Goal: Information Seeking & Learning: Find specific fact

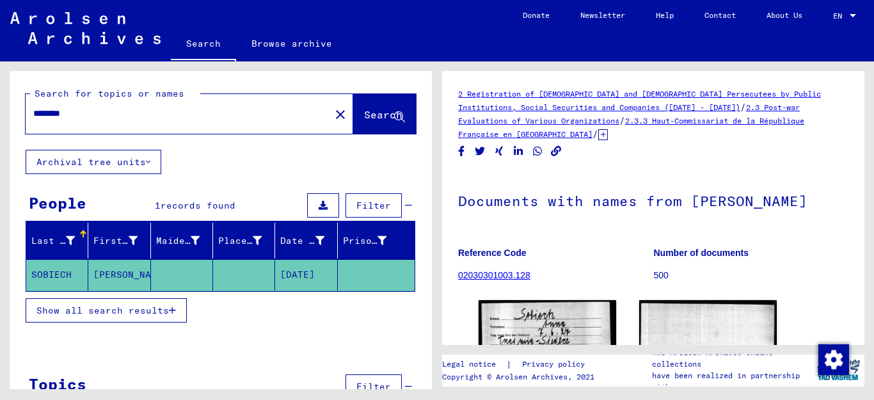
scroll to position [69, 0]
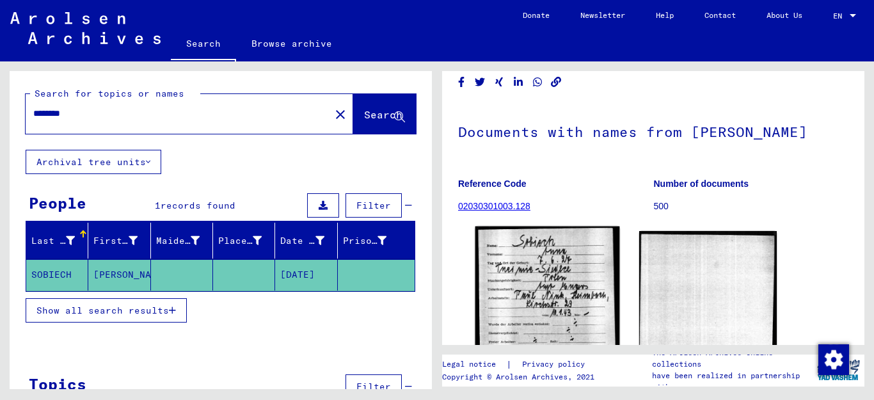
click at [542, 279] on img at bounding box center [547, 316] width 145 height 181
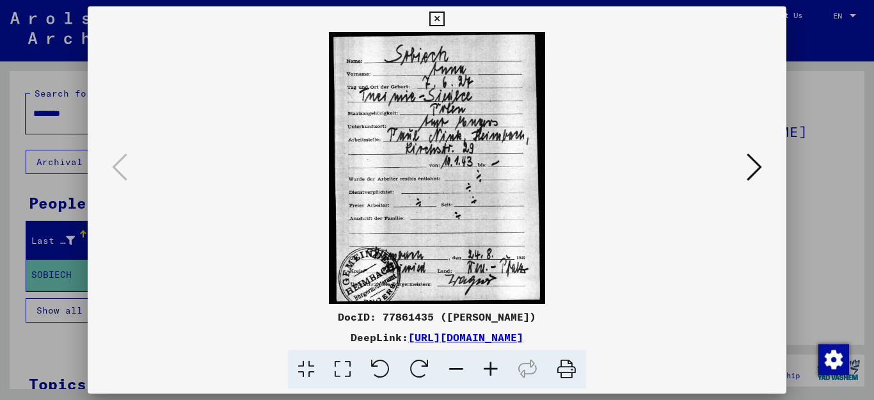
click at [484, 370] on icon at bounding box center [490, 369] width 35 height 39
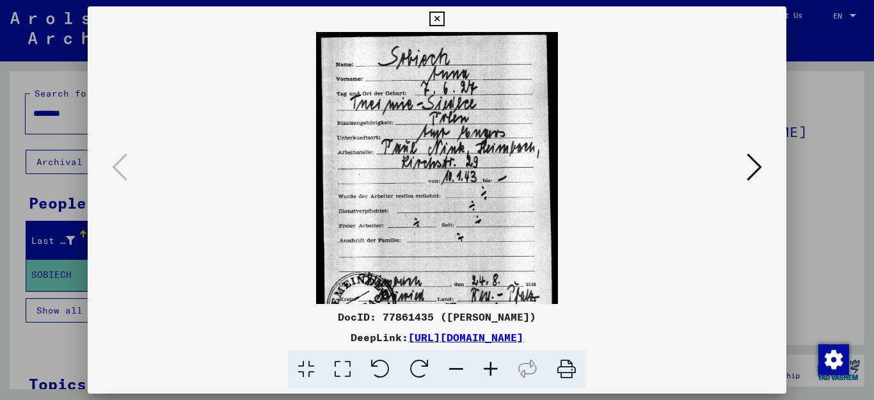
click at [484, 370] on icon at bounding box center [490, 369] width 35 height 39
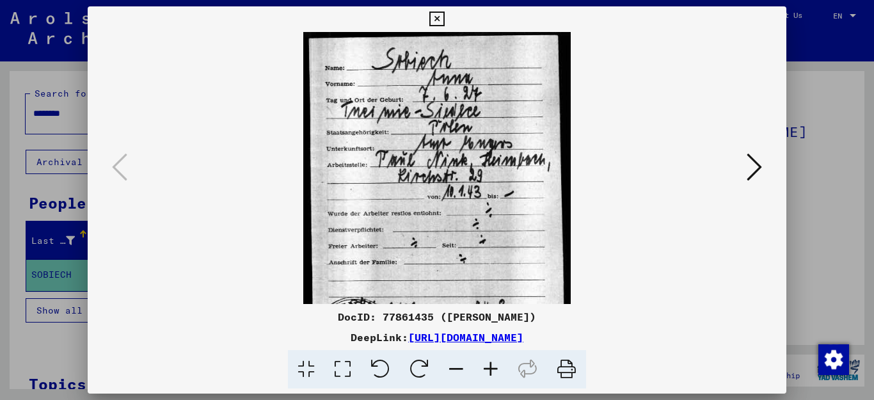
click at [484, 370] on icon at bounding box center [490, 369] width 35 height 39
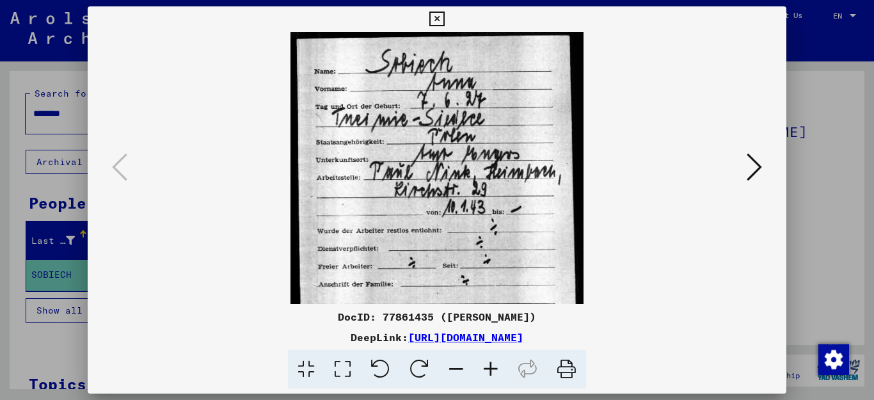
click at [484, 370] on icon at bounding box center [490, 369] width 35 height 39
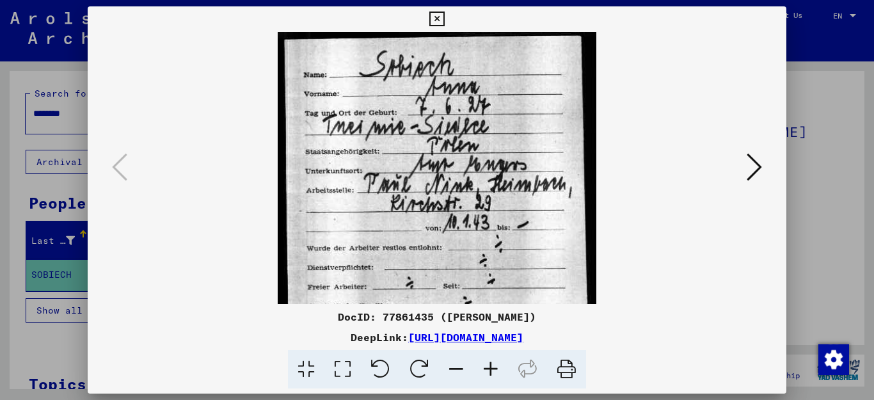
click at [484, 370] on icon at bounding box center [490, 369] width 35 height 39
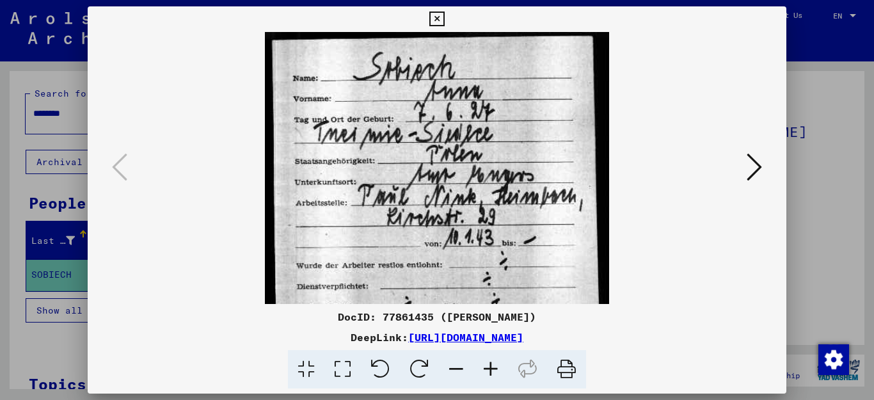
click at [484, 370] on icon at bounding box center [490, 369] width 35 height 39
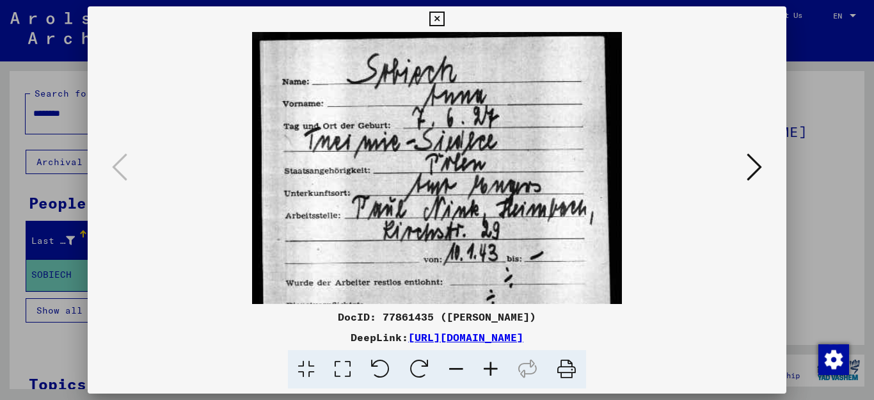
click at [484, 370] on icon at bounding box center [490, 369] width 35 height 39
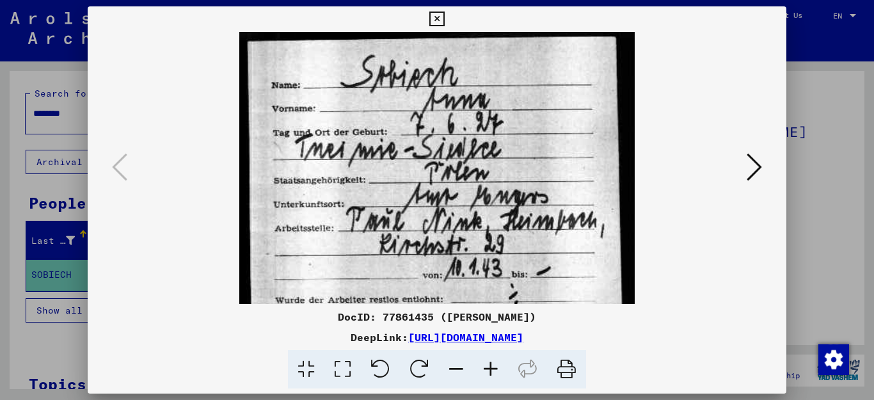
click at [484, 370] on icon at bounding box center [490, 369] width 35 height 39
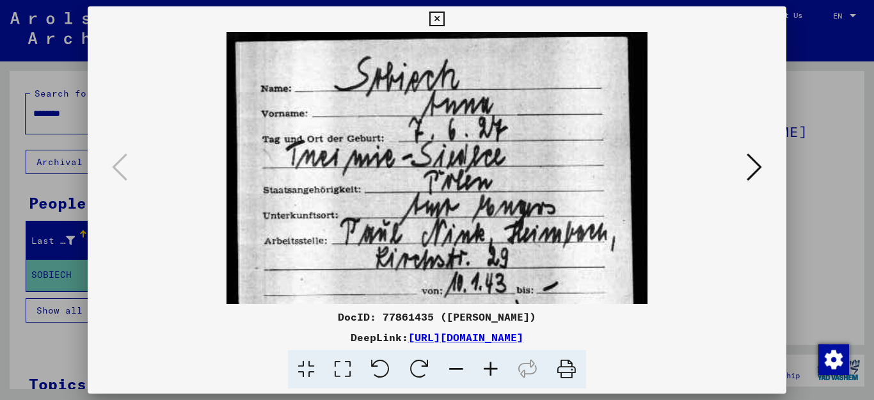
click at [484, 370] on icon at bounding box center [490, 369] width 35 height 39
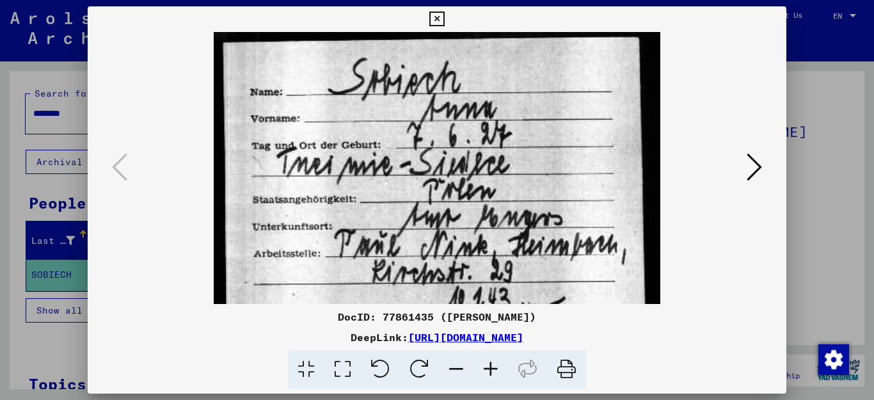
click at [444, 19] on icon at bounding box center [436, 19] width 15 height 15
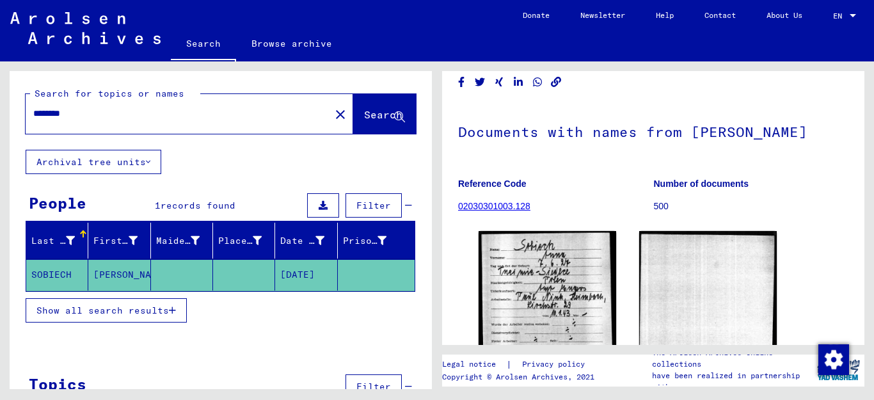
type input "**********"
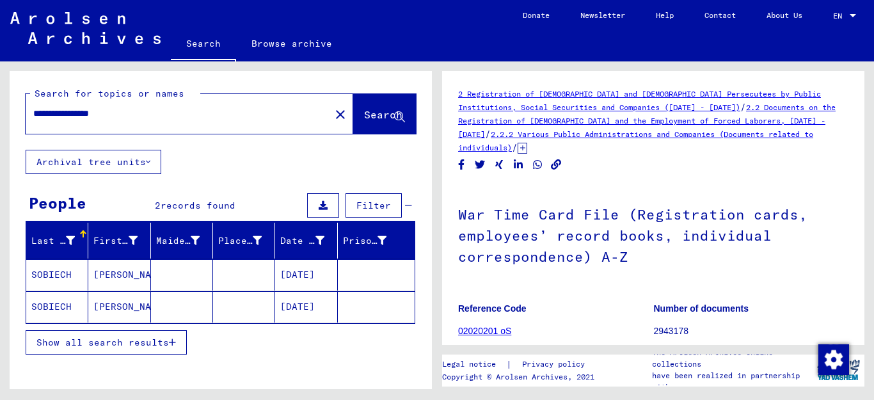
click at [47, 265] on mat-cell "SOBIECH" at bounding box center [57, 274] width 62 height 31
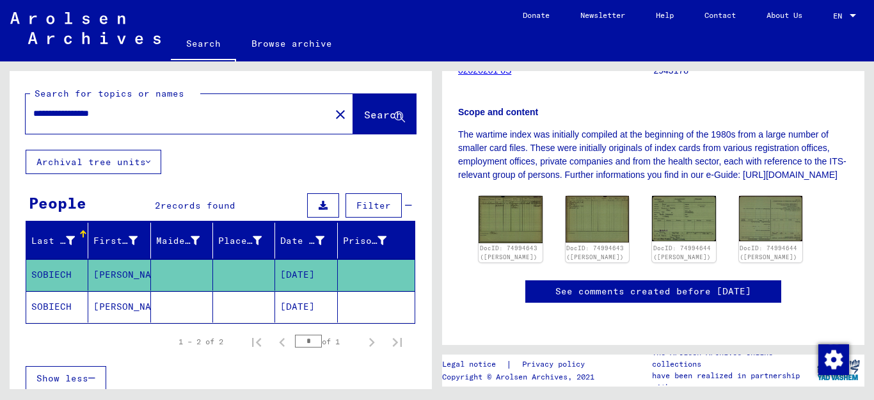
scroll to position [276, 0]
click at [521, 226] on img at bounding box center [510, 218] width 67 height 49
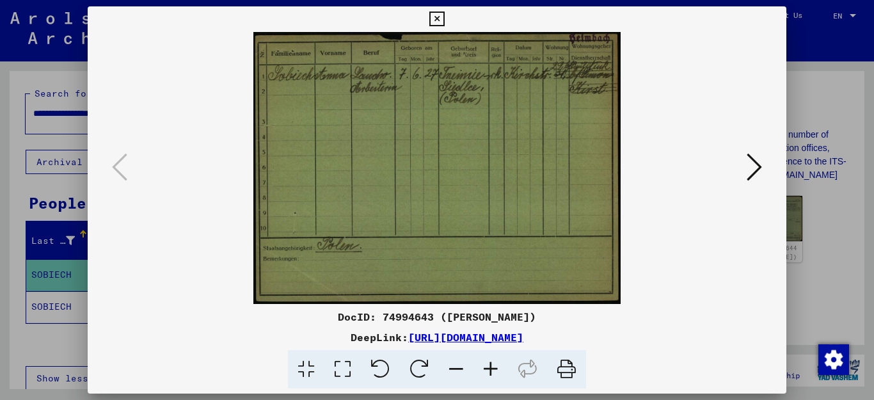
click at [486, 368] on icon at bounding box center [490, 369] width 35 height 39
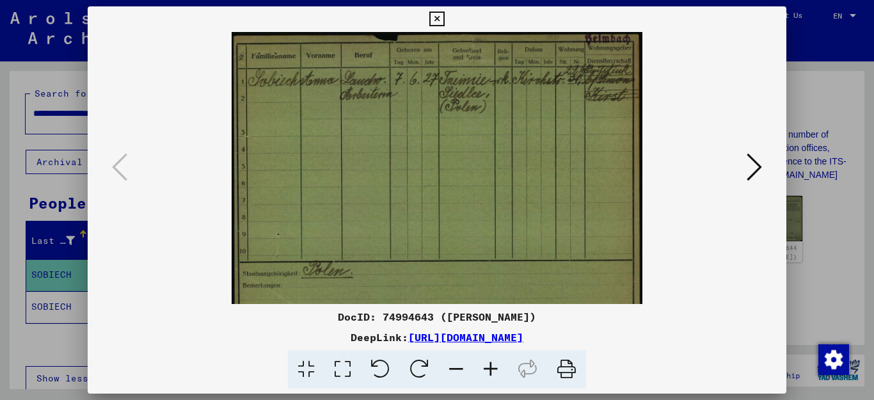
click at [486, 368] on icon at bounding box center [490, 369] width 35 height 39
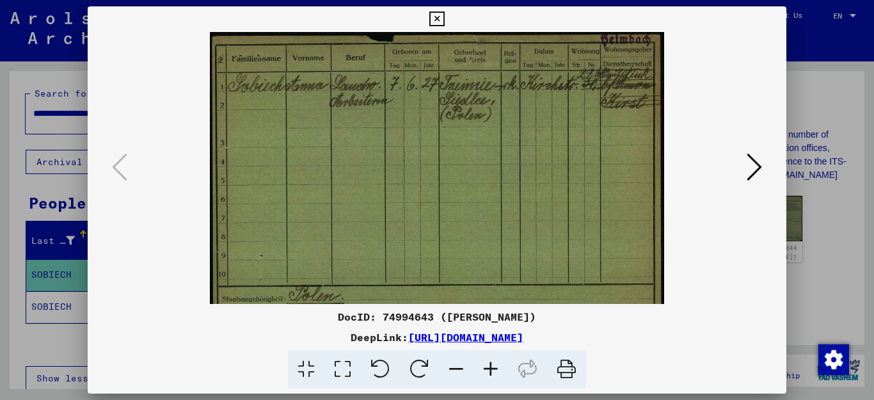
click at [486, 368] on icon at bounding box center [490, 369] width 35 height 39
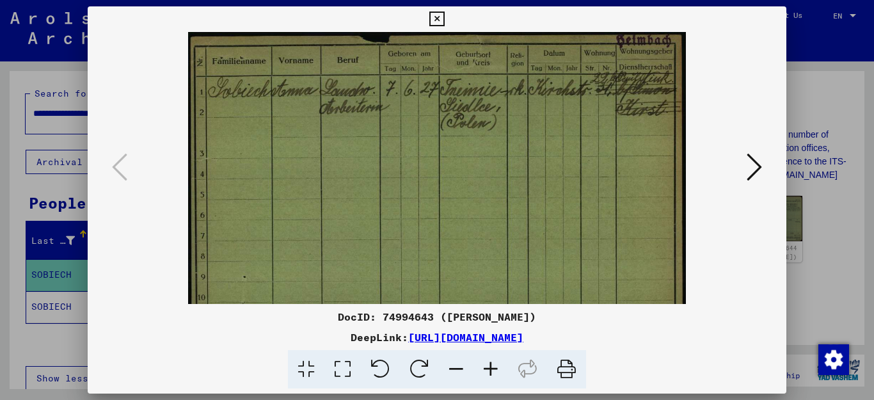
click at [486, 367] on icon at bounding box center [490, 369] width 35 height 39
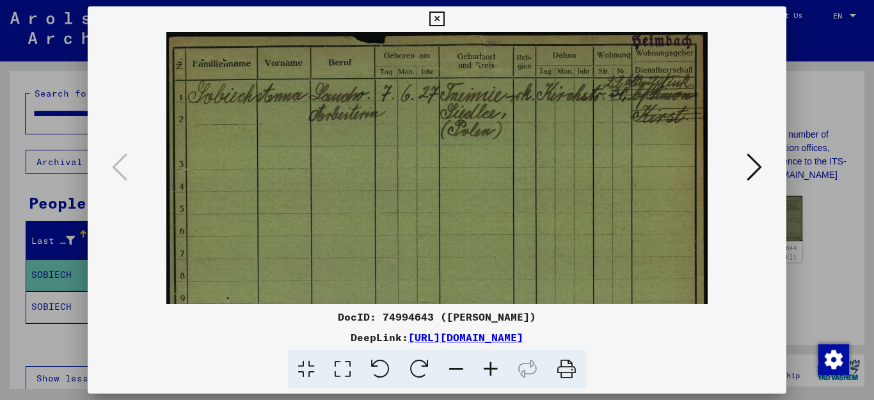
click at [486, 367] on icon at bounding box center [490, 369] width 35 height 39
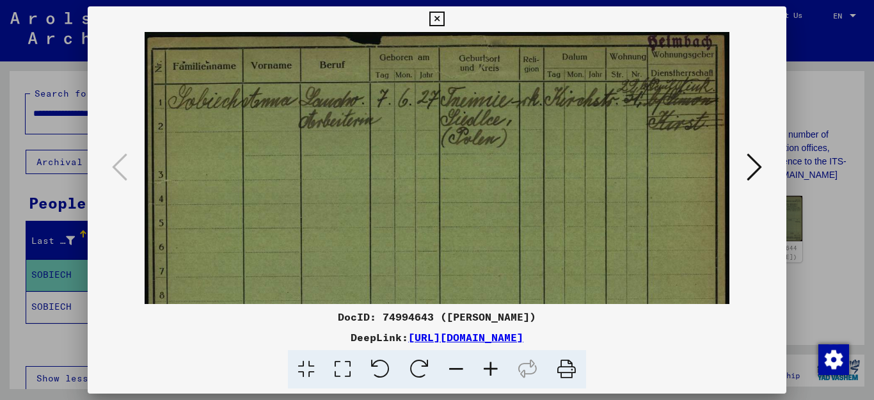
click at [486, 367] on icon at bounding box center [490, 369] width 35 height 39
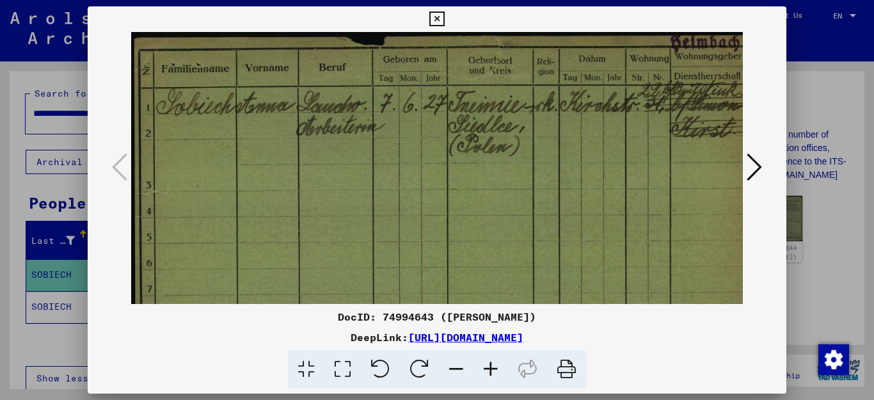
click at [486, 367] on icon at bounding box center [490, 369] width 35 height 39
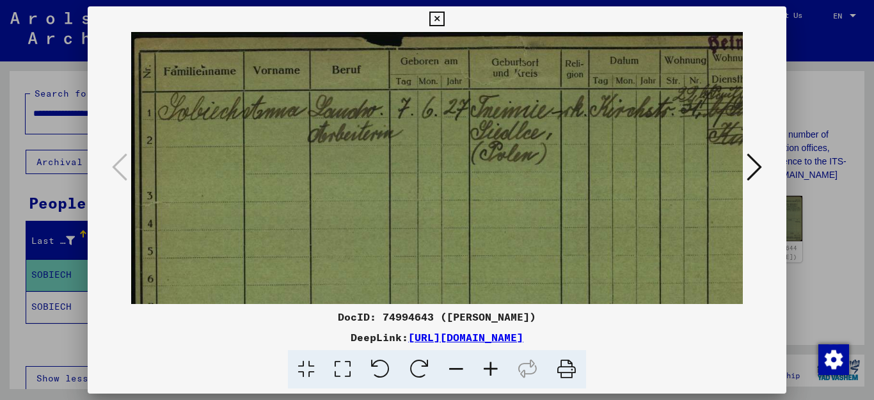
click at [757, 172] on icon at bounding box center [754, 167] width 15 height 31
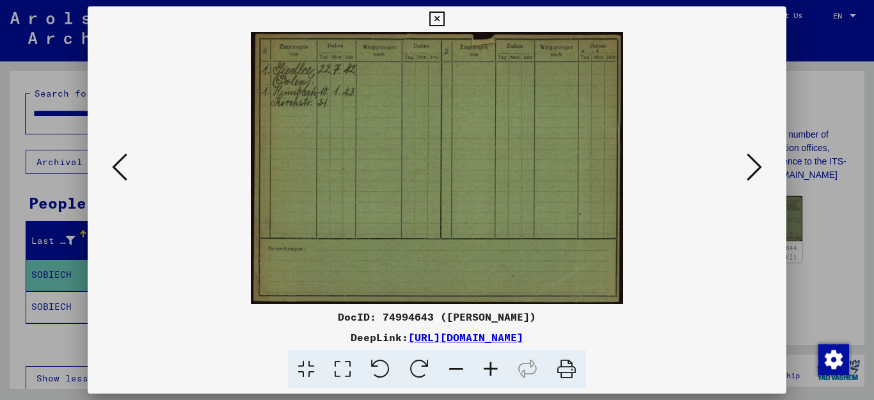
click at [494, 354] on icon at bounding box center [490, 369] width 35 height 39
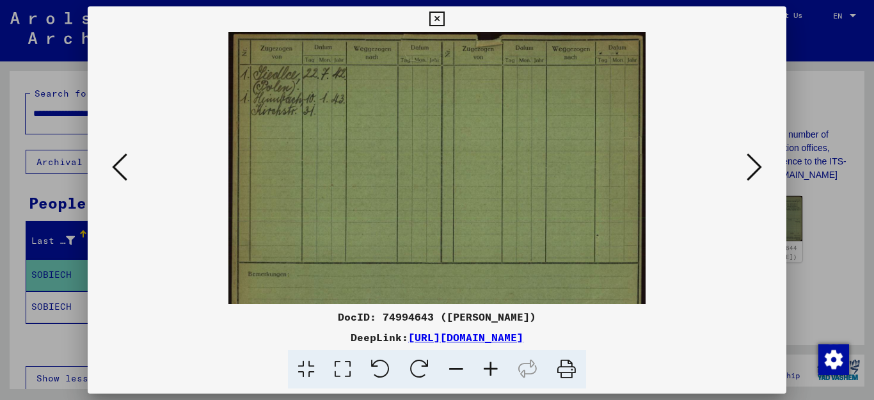
click at [494, 354] on icon at bounding box center [490, 369] width 35 height 39
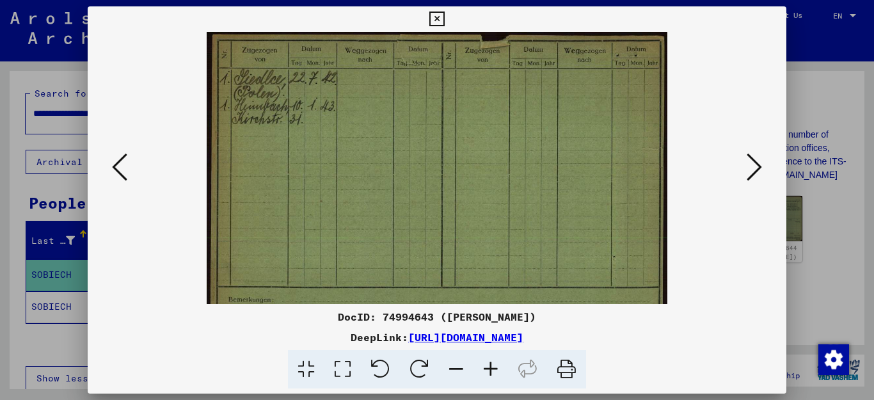
click at [494, 352] on icon at bounding box center [490, 369] width 35 height 39
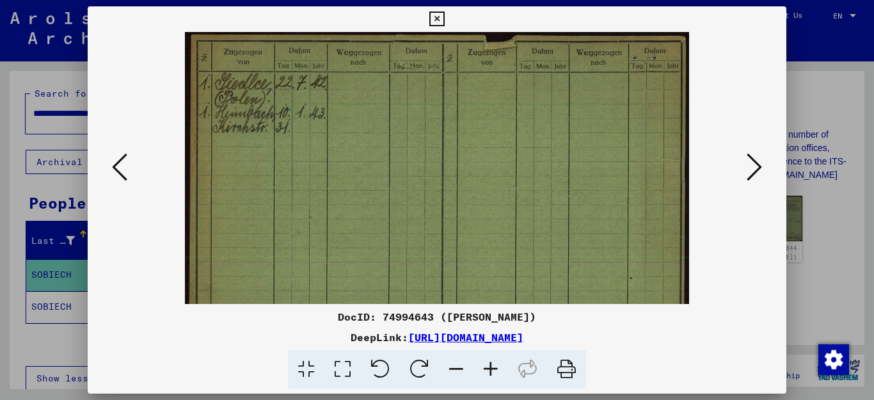
click at [494, 352] on icon at bounding box center [490, 369] width 35 height 39
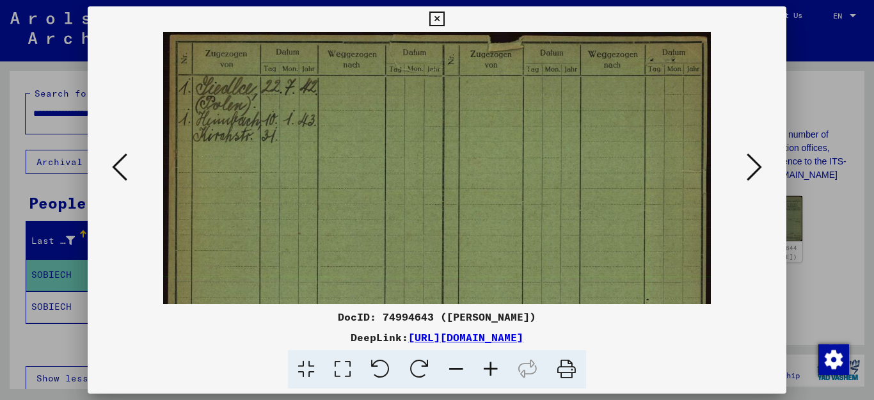
click at [754, 164] on icon at bounding box center [754, 167] width 15 height 31
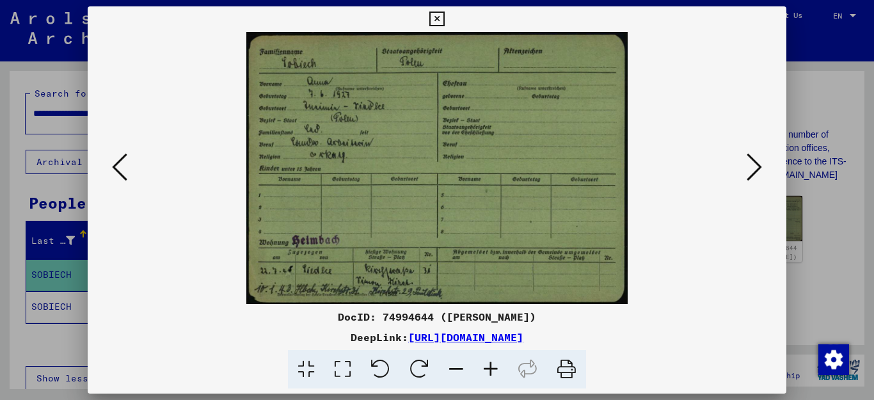
click at [489, 372] on icon at bounding box center [490, 369] width 35 height 39
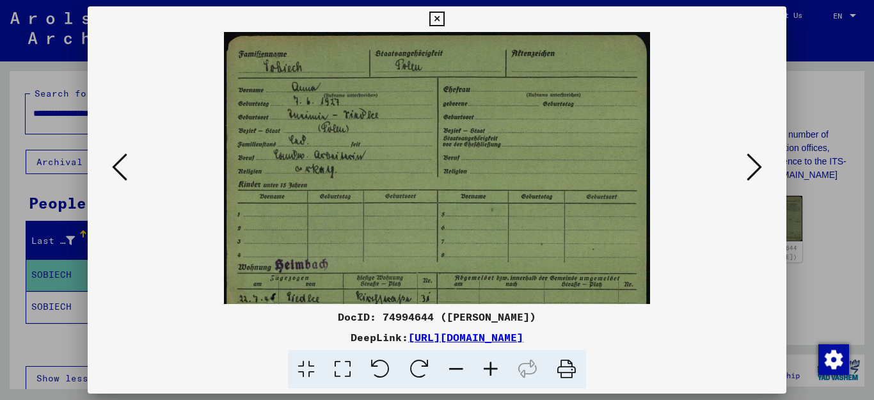
click at [489, 372] on icon at bounding box center [490, 369] width 35 height 39
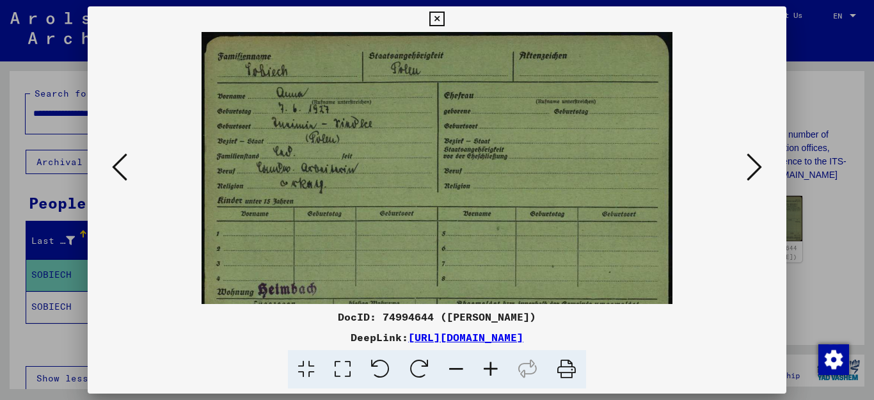
click at [489, 372] on icon at bounding box center [490, 369] width 35 height 39
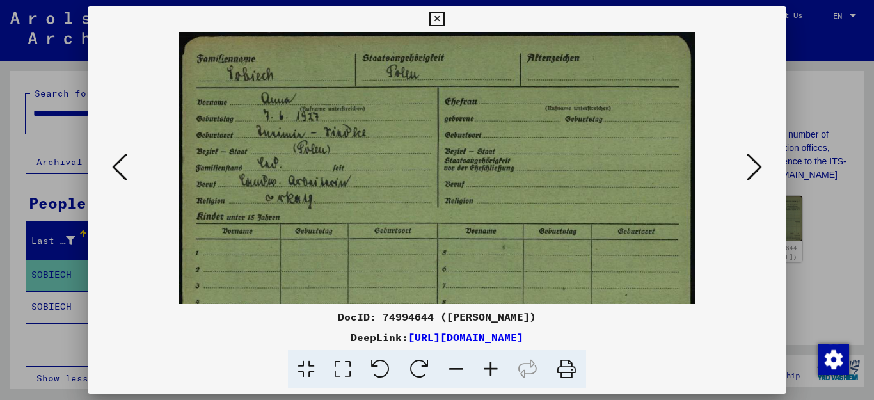
click at [489, 372] on icon at bounding box center [490, 369] width 35 height 39
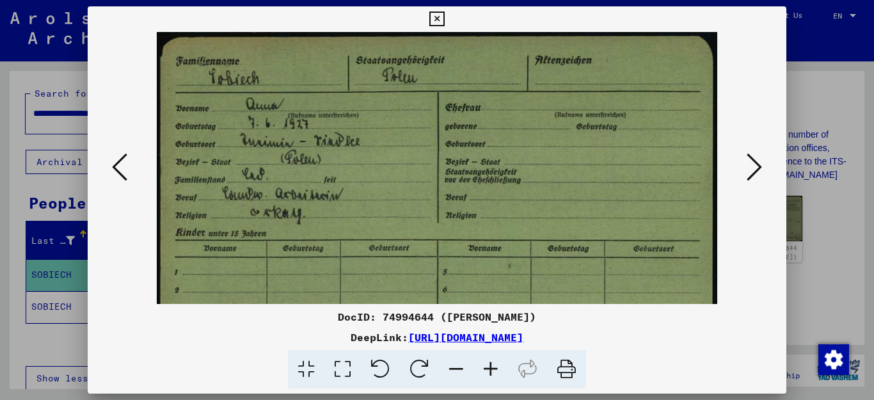
click at [489, 372] on icon at bounding box center [490, 369] width 35 height 39
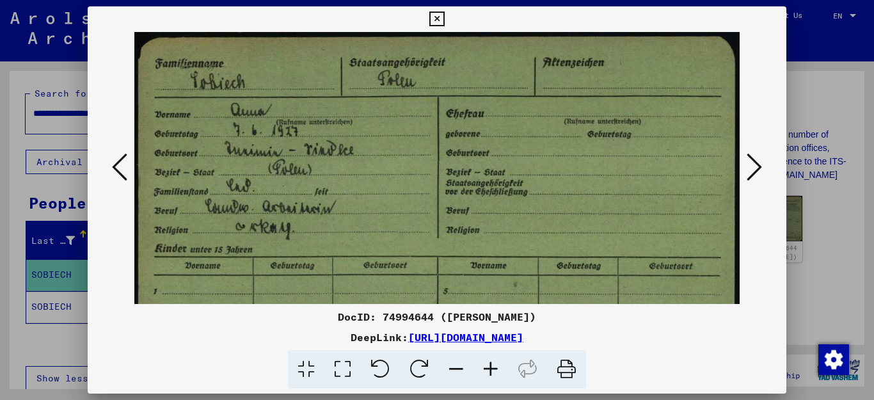
click at [491, 363] on icon at bounding box center [490, 369] width 35 height 39
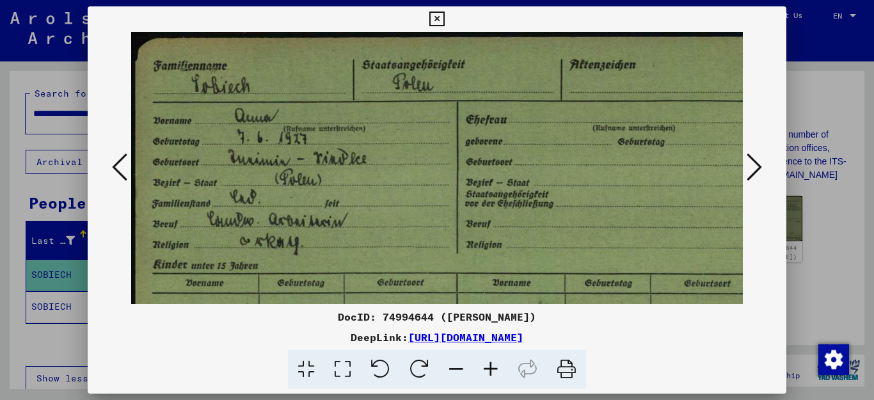
click at [491, 363] on icon at bounding box center [490, 369] width 35 height 39
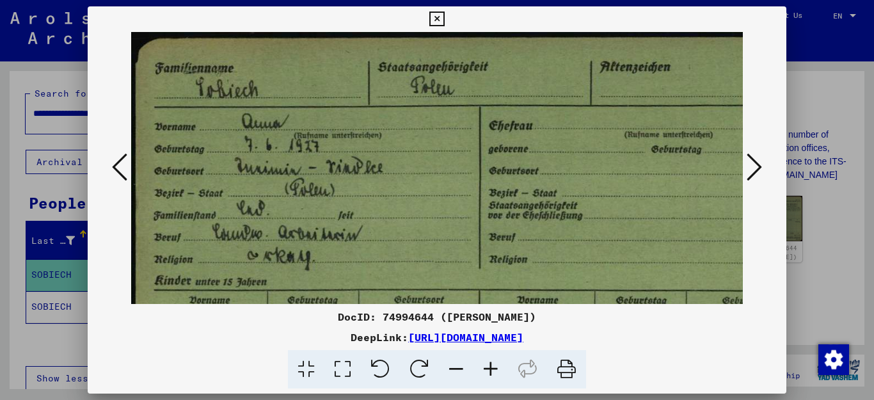
click at [491, 363] on icon at bounding box center [490, 369] width 35 height 39
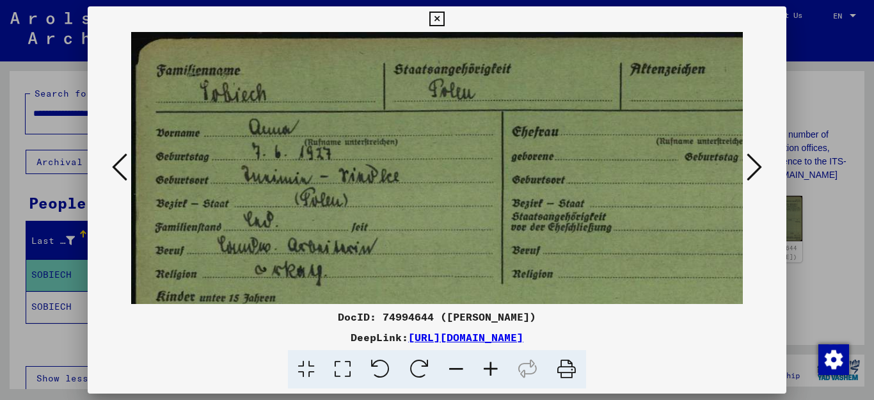
click at [491, 363] on icon at bounding box center [490, 369] width 35 height 39
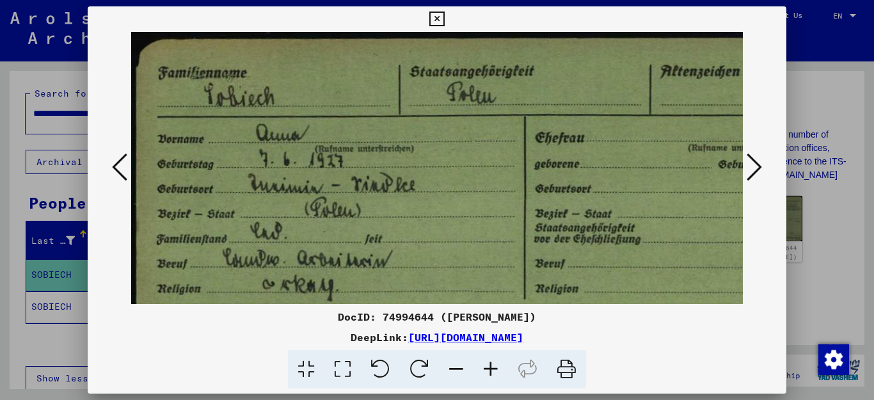
click at [491, 363] on icon at bounding box center [490, 369] width 35 height 39
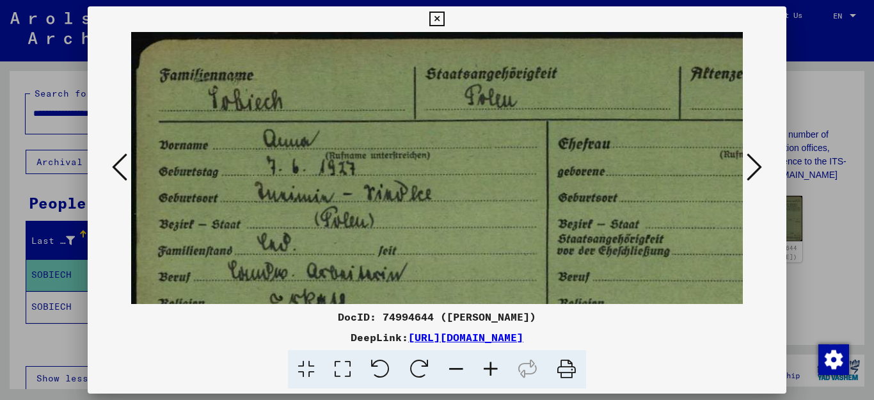
click at [754, 162] on icon at bounding box center [754, 167] width 15 height 31
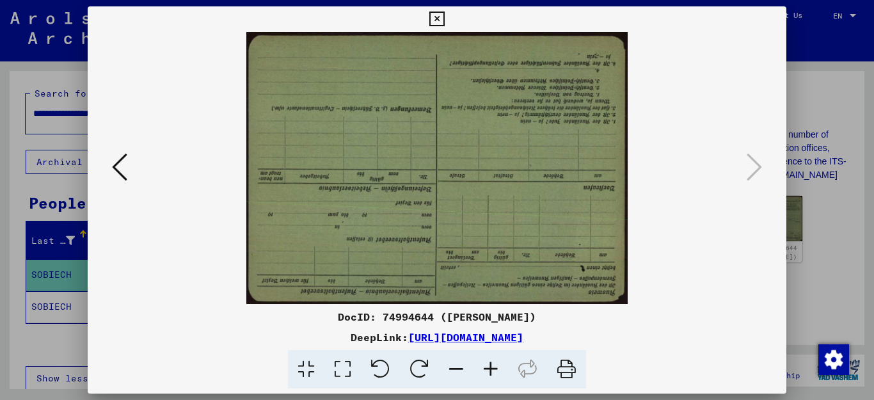
click at [444, 22] on icon at bounding box center [436, 19] width 15 height 15
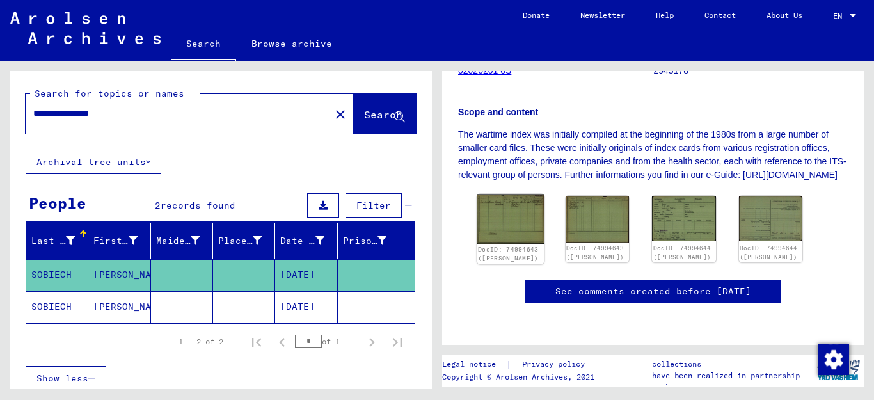
click at [506, 212] on img at bounding box center [510, 218] width 67 height 49
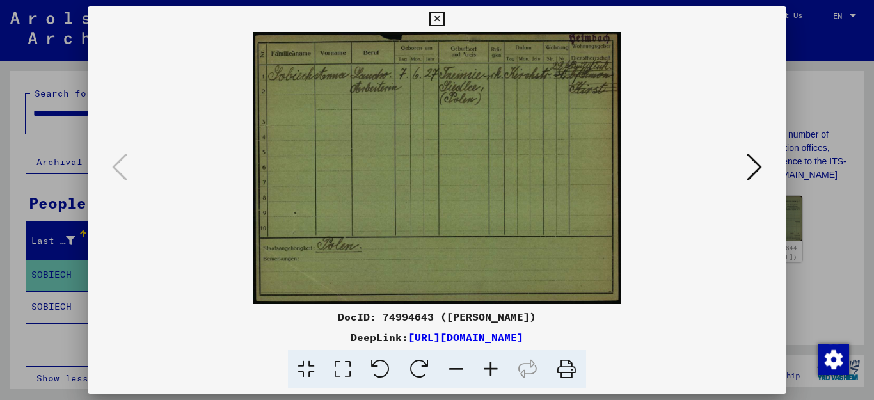
click at [489, 367] on icon at bounding box center [490, 369] width 35 height 39
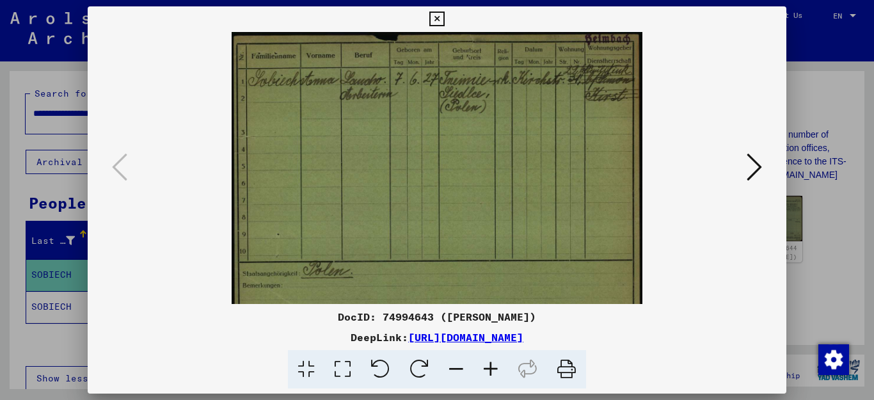
click at [489, 367] on icon at bounding box center [490, 369] width 35 height 39
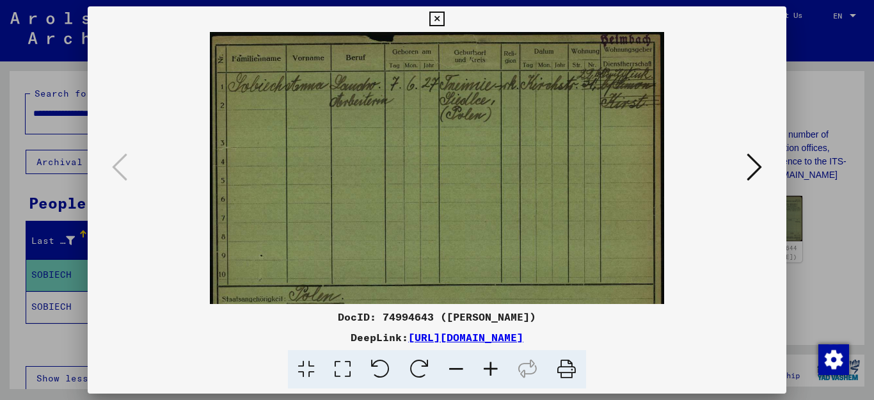
click at [490, 367] on icon at bounding box center [490, 369] width 35 height 39
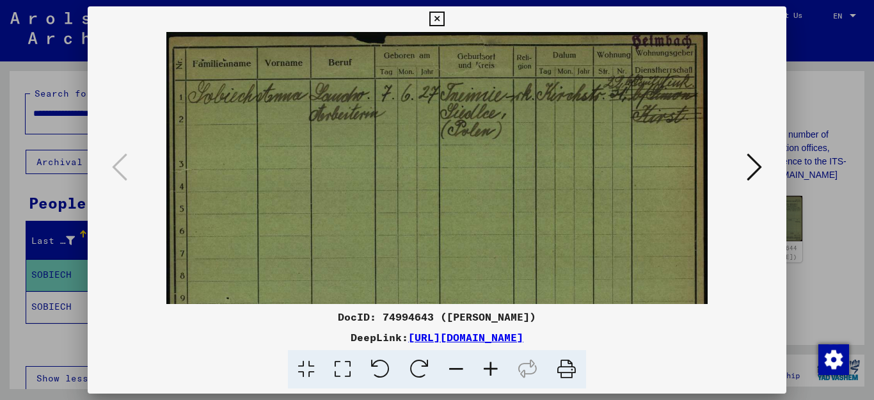
click at [491, 367] on icon at bounding box center [490, 369] width 35 height 39
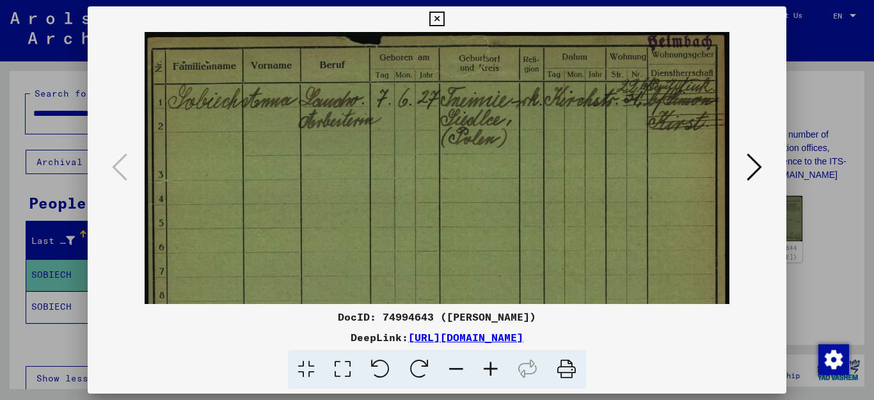
click at [491, 367] on icon at bounding box center [490, 369] width 35 height 39
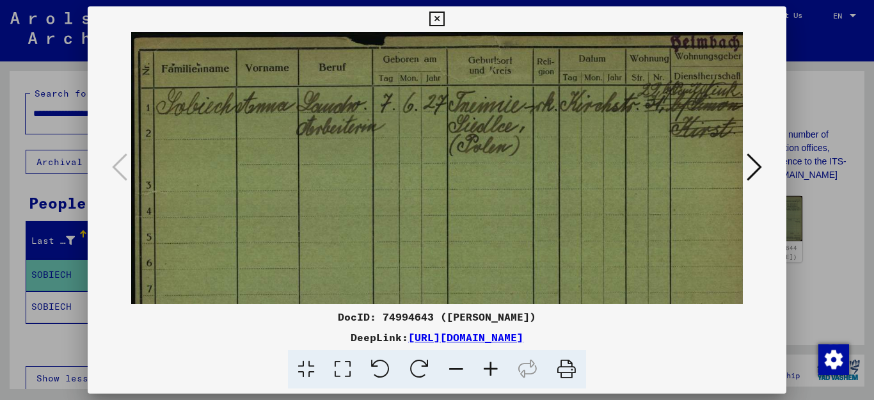
click at [491, 367] on icon at bounding box center [490, 369] width 35 height 39
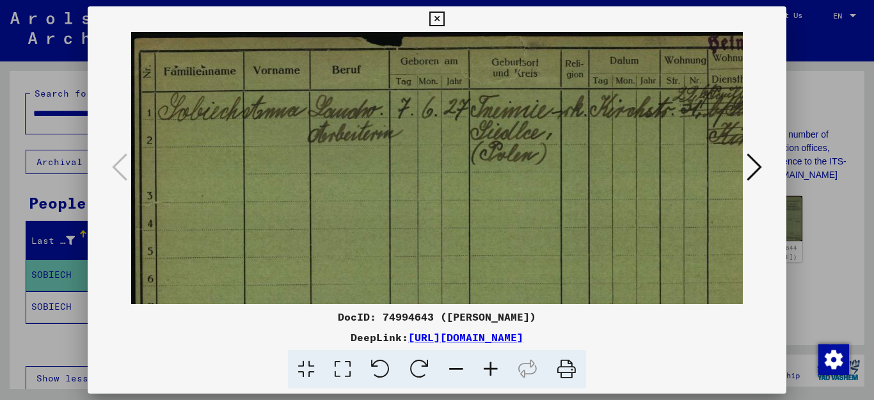
click at [491, 367] on icon at bounding box center [490, 369] width 35 height 39
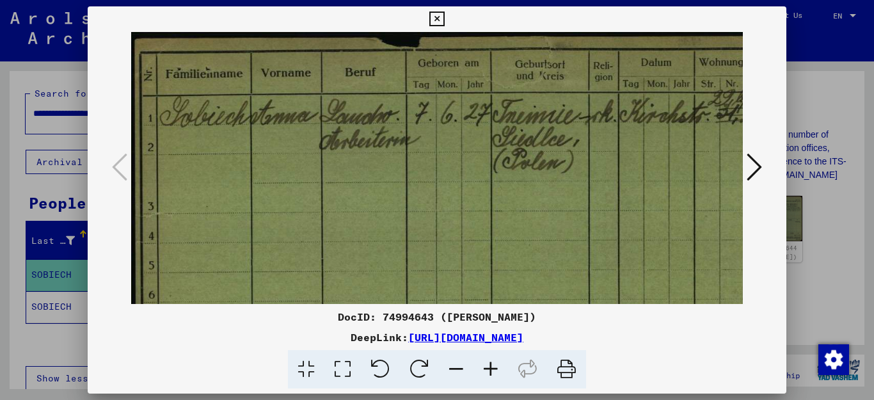
click at [444, 24] on icon at bounding box center [436, 19] width 15 height 15
